Goal: Check status

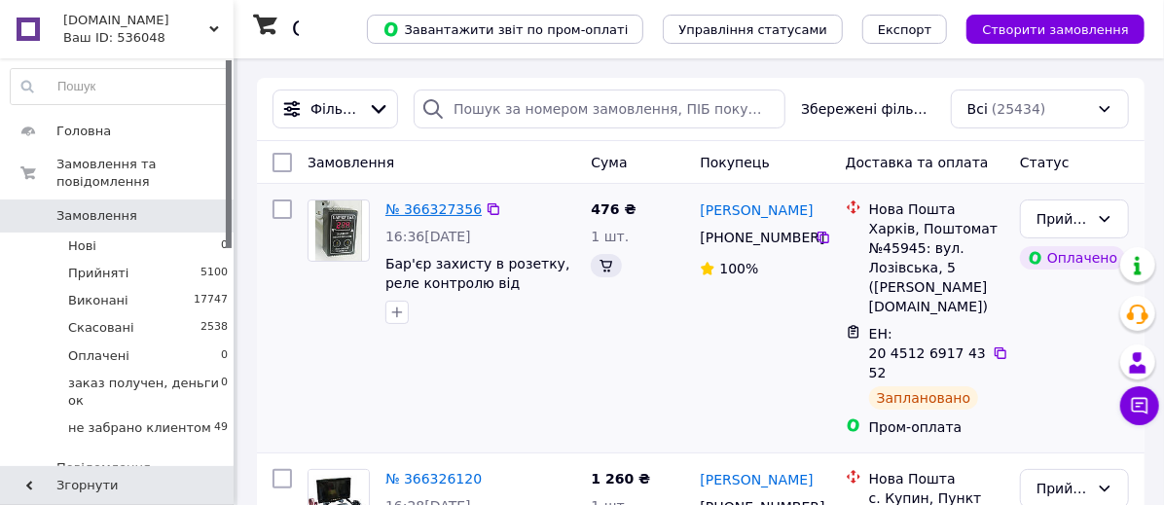
click at [429, 208] on link "№ 366327356" at bounding box center [433, 209] width 96 height 16
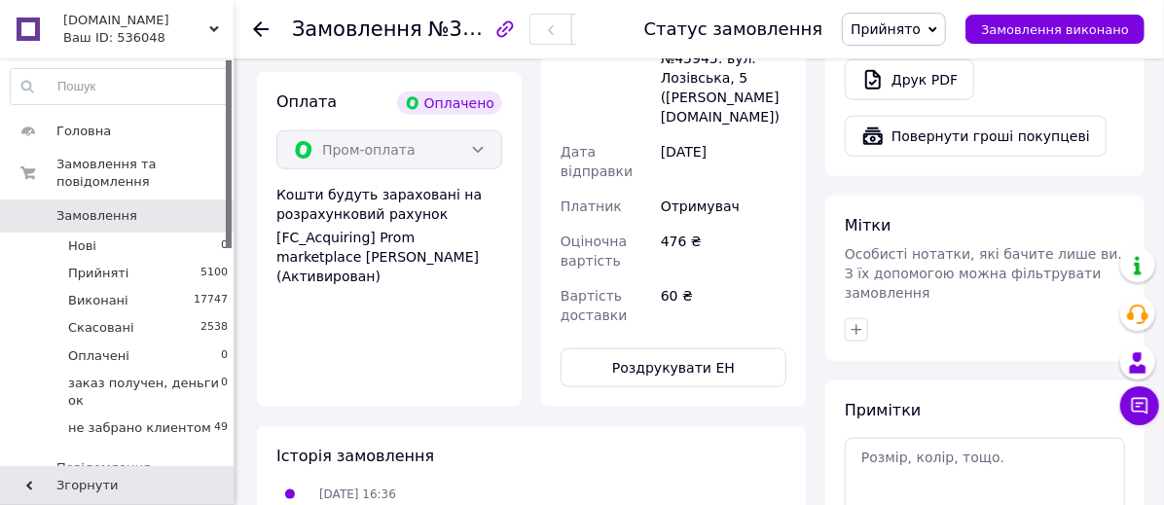
scroll to position [852, 0]
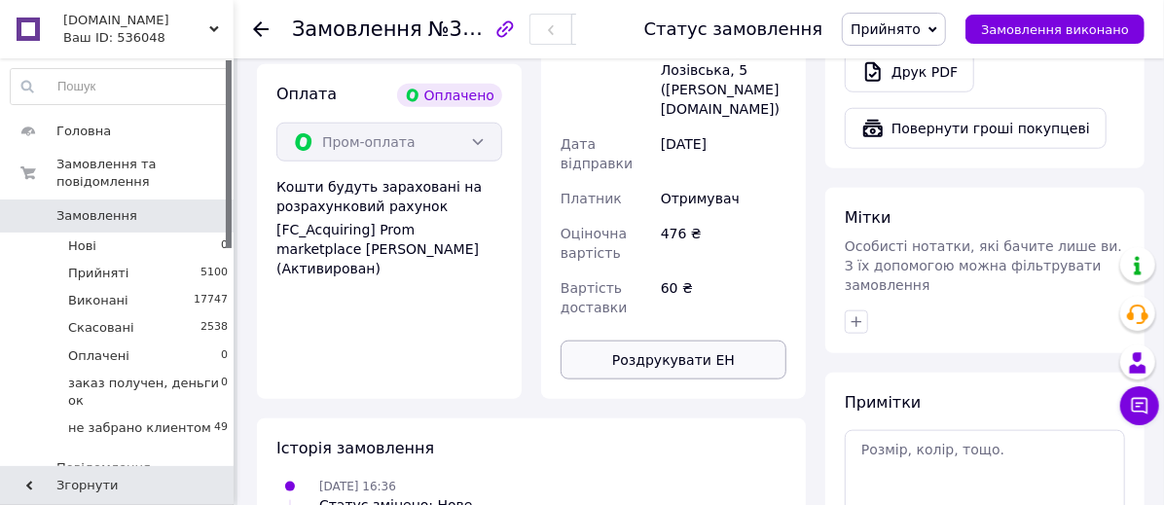
click at [670, 341] on button "Роздрукувати ЕН" at bounding box center [674, 360] width 226 height 39
click at [672, 341] on button "Роздрукувати ЕН" at bounding box center [674, 360] width 226 height 39
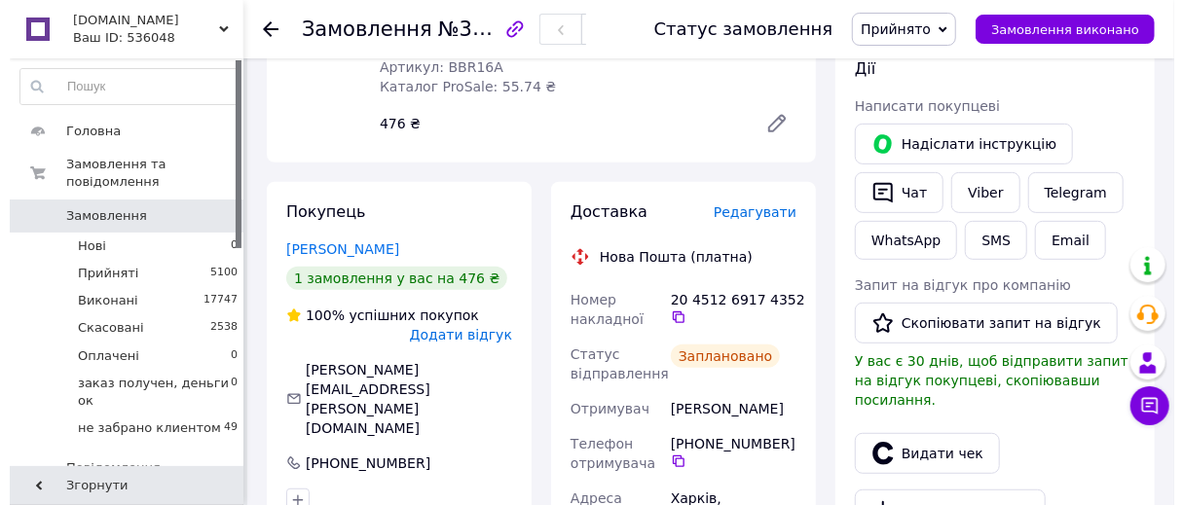
scroll to position [487, 0]
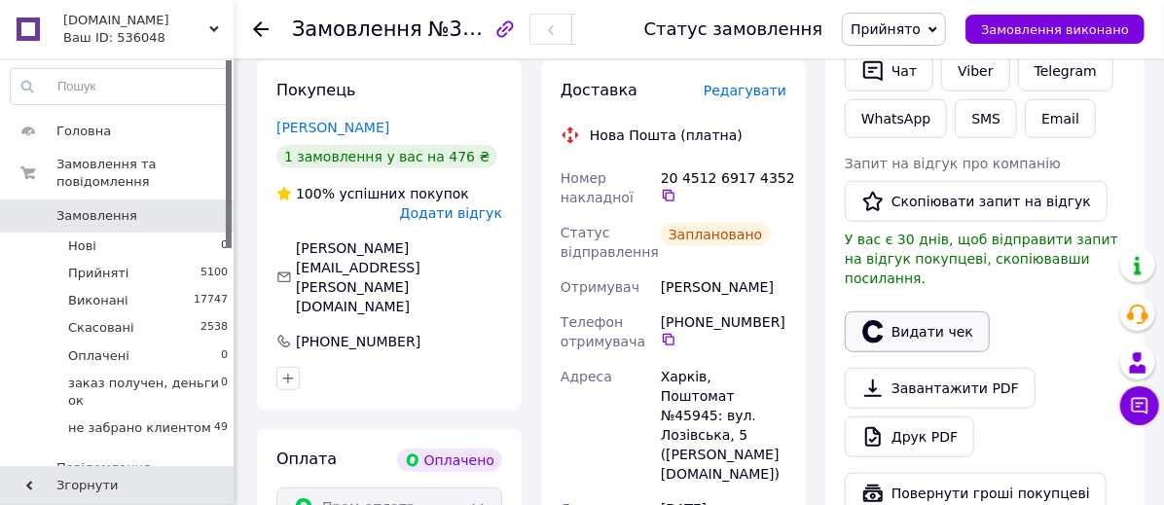
click at [925, 311] on button "Видати чек" at bounding box center [917, 331] width 145 height 41
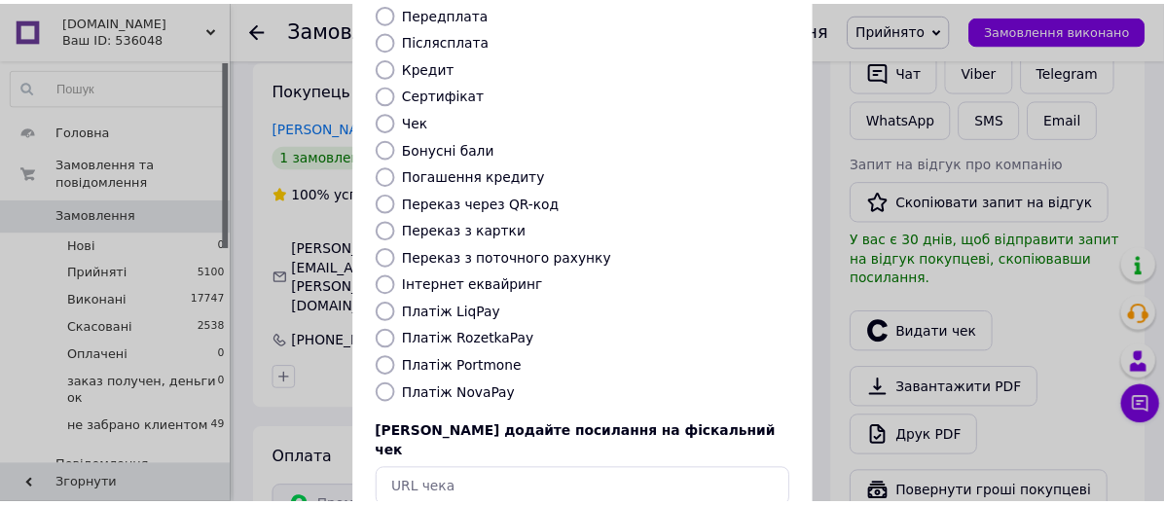
scroll to position [330, 0]
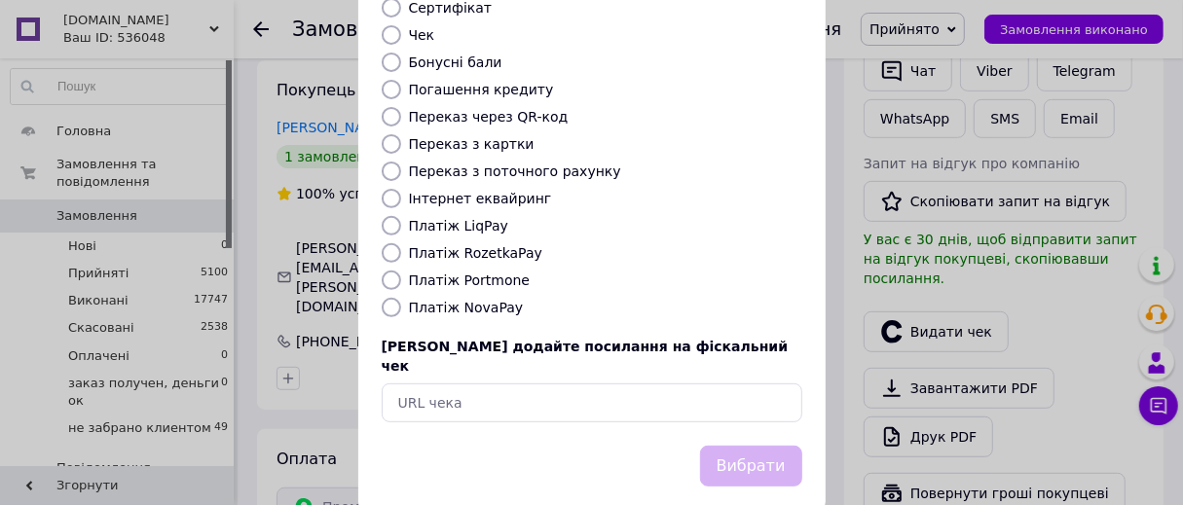
drag, startPoint x: 385, startPoint y: 232, endPoint x: 443, endPoint y: 247, distance: 60.4
click at [385, 243] on input "Платіж RozetkaPay" at bounding box center [391, 252] width 19 height 19
radio input "true"
click at [758, 446] on button "Вибрати" at bounding box center [751, 467] width 102 height 42
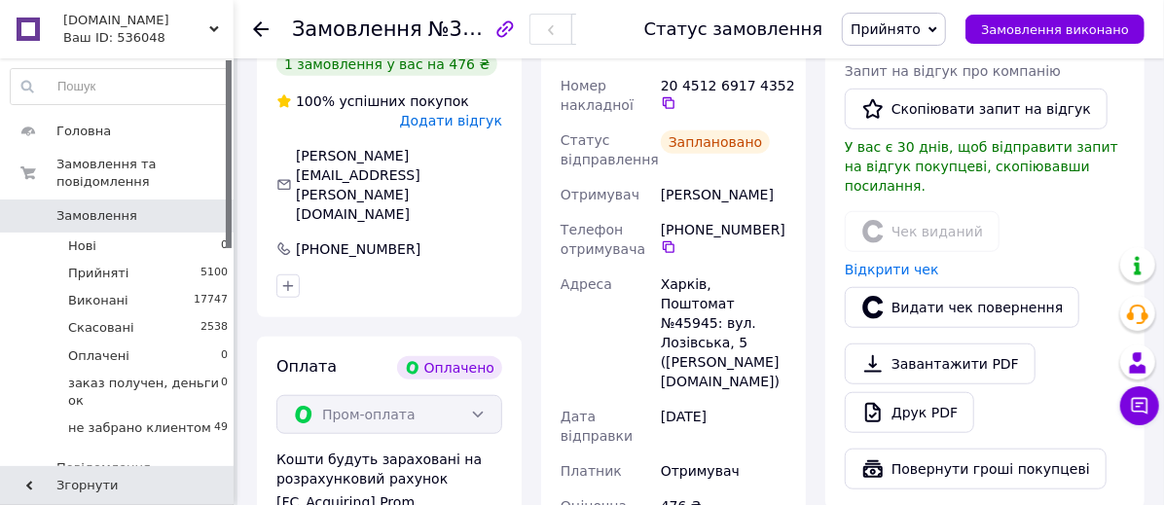
scroll to position [608, 0]
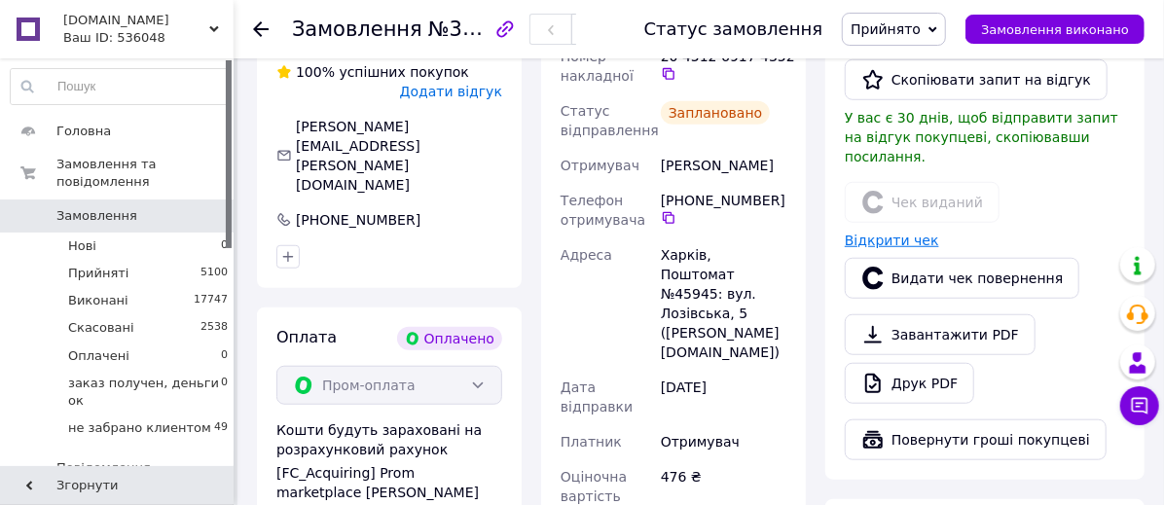
click at [908, 233] on link "Відкрити чек" at bounding box center [892, 241] width 94 height 16
click at [264, 27] on icon at bounding box center [261, 29] width 16 height 16
